Goal: Information Seeking & Learning: Learn about a topic

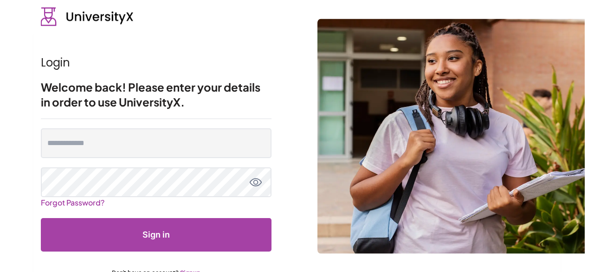
click at [138, 124] on form "Forgot Password? Sign in Don't have an account? Signup" at bounding box center [156, 203] width 231 height 168
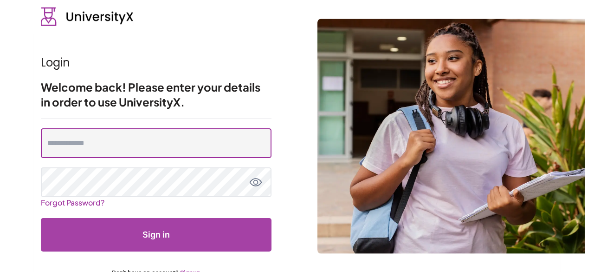
type input "**********"
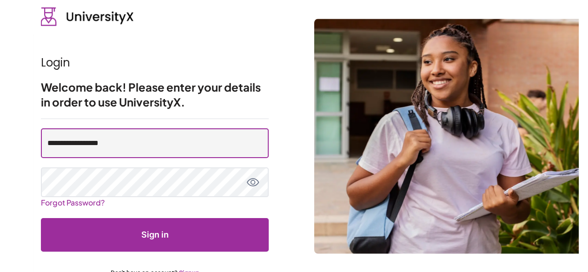
click at [138, 138] on input "**********" at bounding box center [155, 143] width 228 height 30
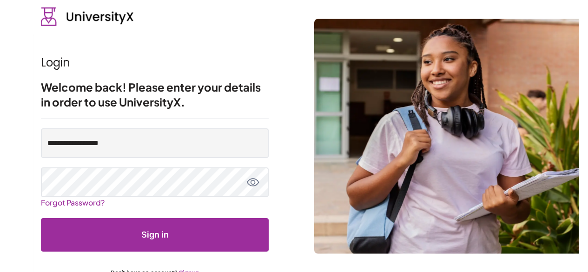
click at [153, 233] on button "Sign in" at bounding box center [155, 234] width 228 height 33
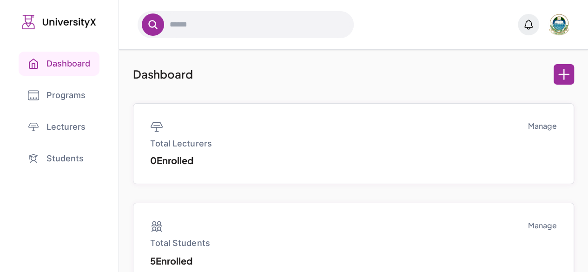
scroll to position [146, 0]
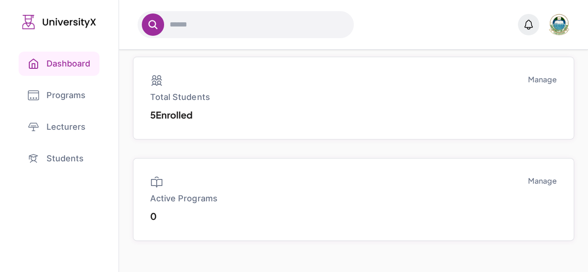
click at [70, 149] on link "Students" at bounding box center [59, 158] width 81 height 24
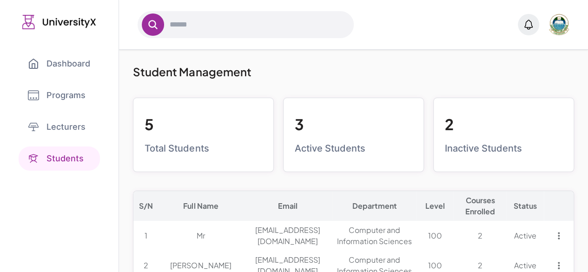
click at [72, 124] on link "Lecturers" at bounding box center [59, 127] width 81 height 24
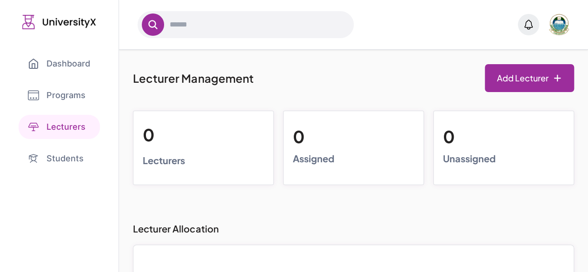
click at [64, 98] on link "Programs" at bounding box center [59, 95] width 81 height 24
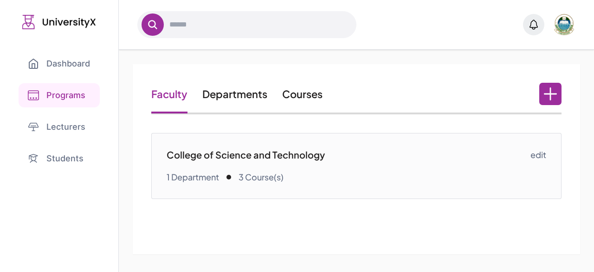
click at [59, 58] on link "Dashboard" at bounding box center [59, 64] width 81 height 24
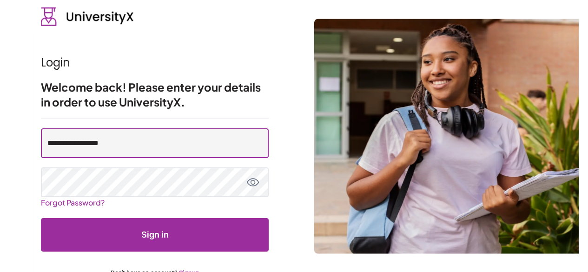
click at [146, 142] on input "**********" at bounding box center [155, 143] width 228 height 30
type input "**********"
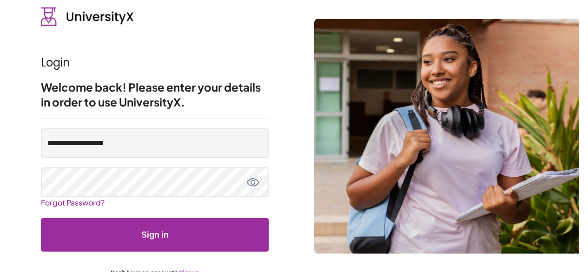
click at [153, 239] on button "Sign in" at bounding box center [155, 234] width 228 height 33
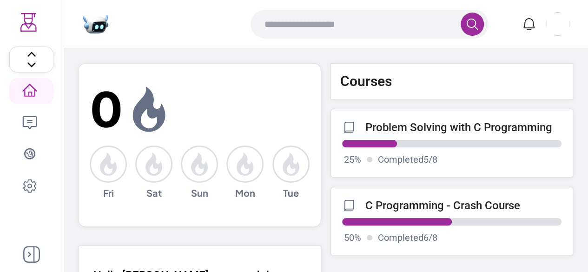
click at [31, 251] on icon at bounding box center [31, 254] width 17 height 17
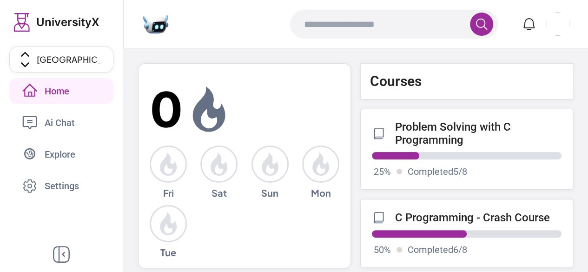
click at [430, 133] on p "Problem Solving with C Programming" at bounding box center [478, 133] width 166 height 26
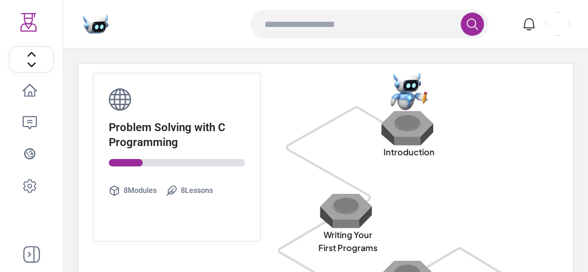
click at [23, 89] on icon at bounding box center [29, 91] width 15 height 15
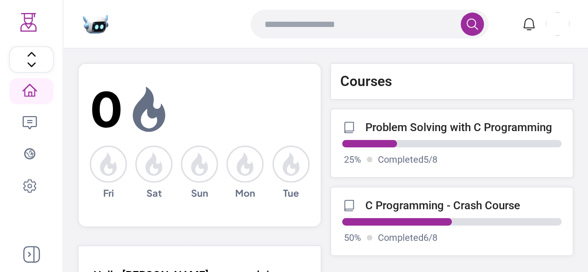
click at [393, 212] on link "C Programming - Crash Course 50 % Completed 6 / 8" at bounding box center [451, 221] width 243 height 69
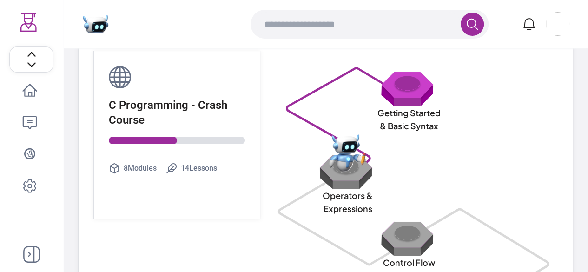
scroll to position [74, 0]
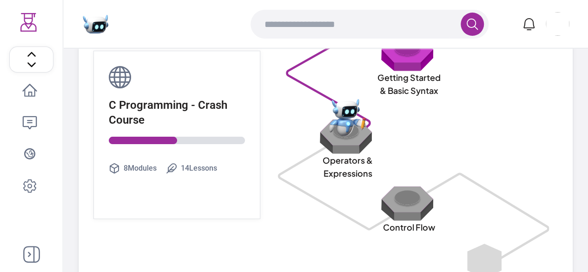
click at [347, 132] on img at bounding box center [347, 117] width 37 height 37
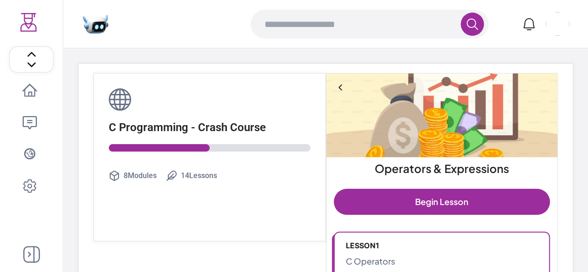
click at [434, 195] on link "Begin Lesson" at bounding box center [441, 202] width 216 height 26
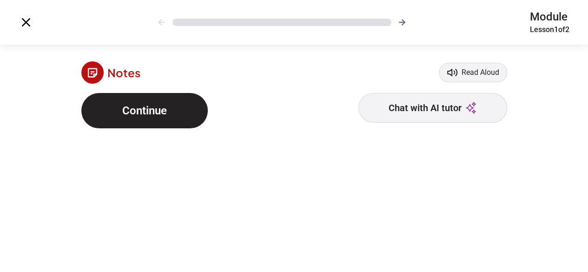
click at [24, 24] on icon at bounding box center [26, 22] width 9 height 9
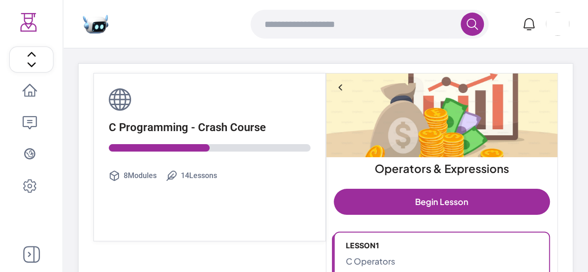
click at [32, 90] on icon at bounding box center [29, 91] width 15 height 15
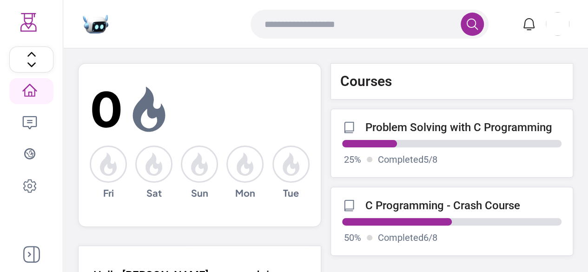
click at [34, 182] on icon at bounding box center [30, 186] width 12 height 13
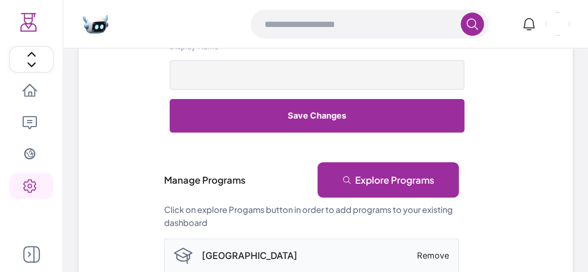
scroll to position [236, 0]
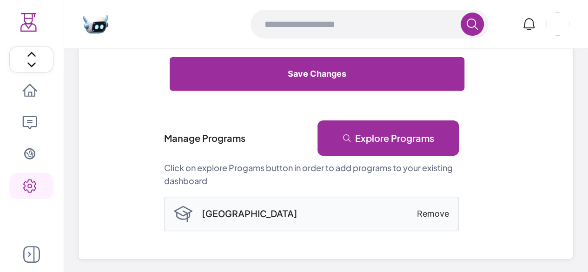
click at [363, 142] on link "Explore Programs" at bounding box center [387, 137] width 141 height 35
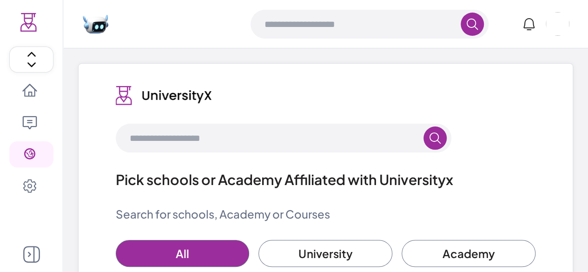
click at [29, 255] on icon at bounding box center [31, 254] width 17 height 17
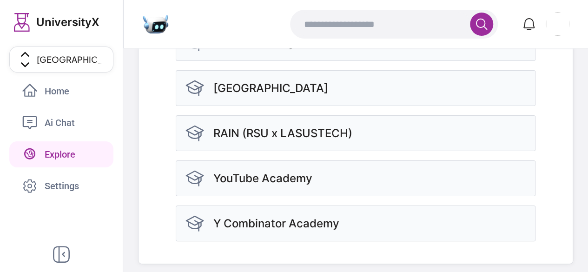
scroll to position [265, 0]
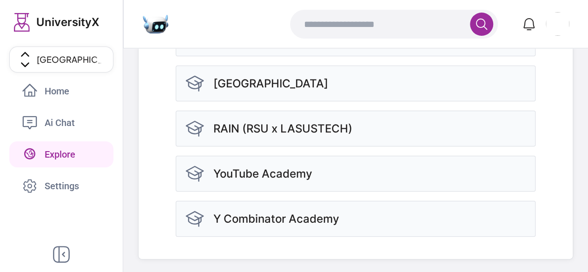
click at [52, 88] on span "Home" at bounding box center [63, 91] width 37 height 13
